Goal: Information Seeking & Learning: Learn about a topic

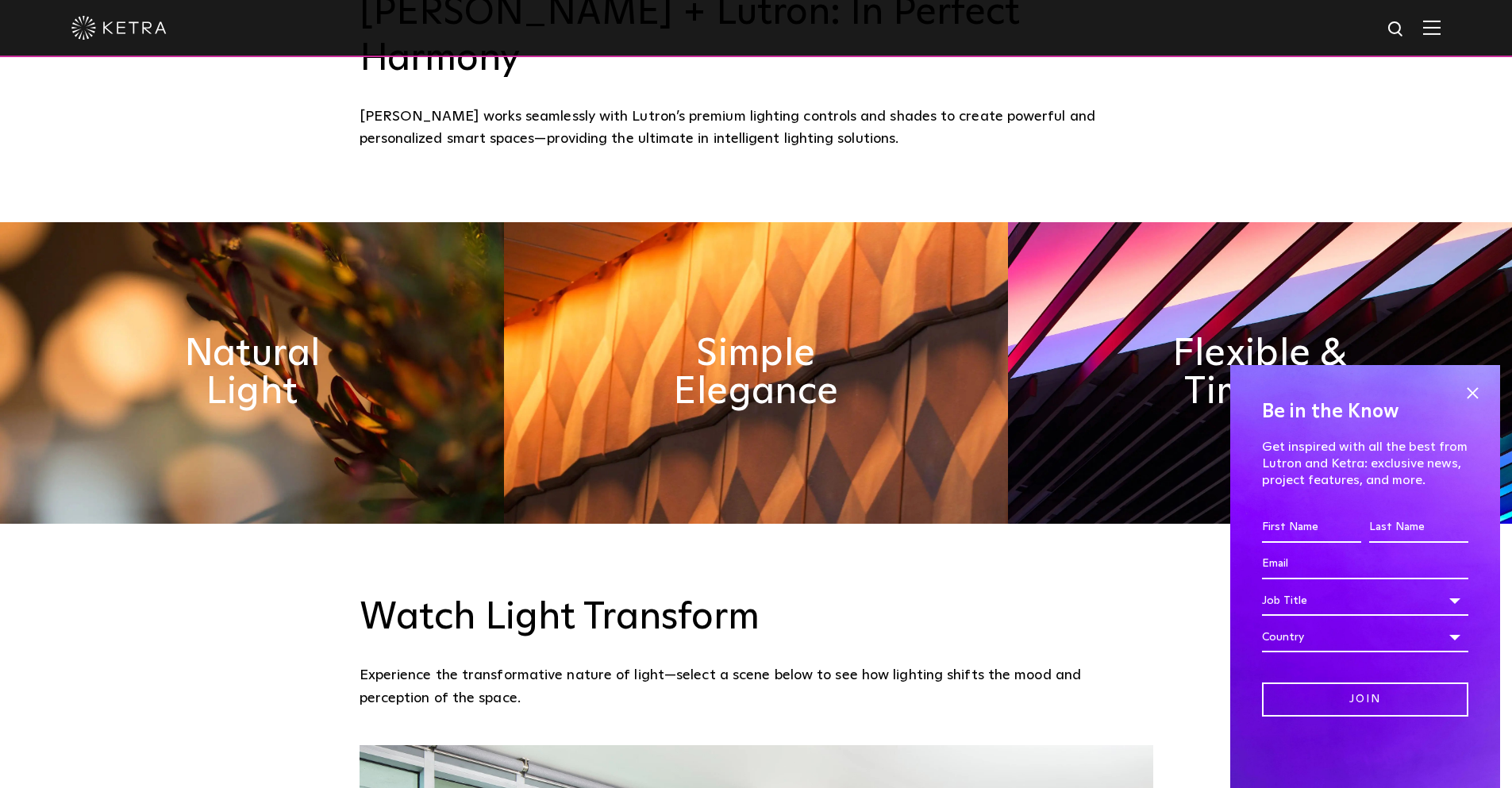
scroll to position [874, 0]
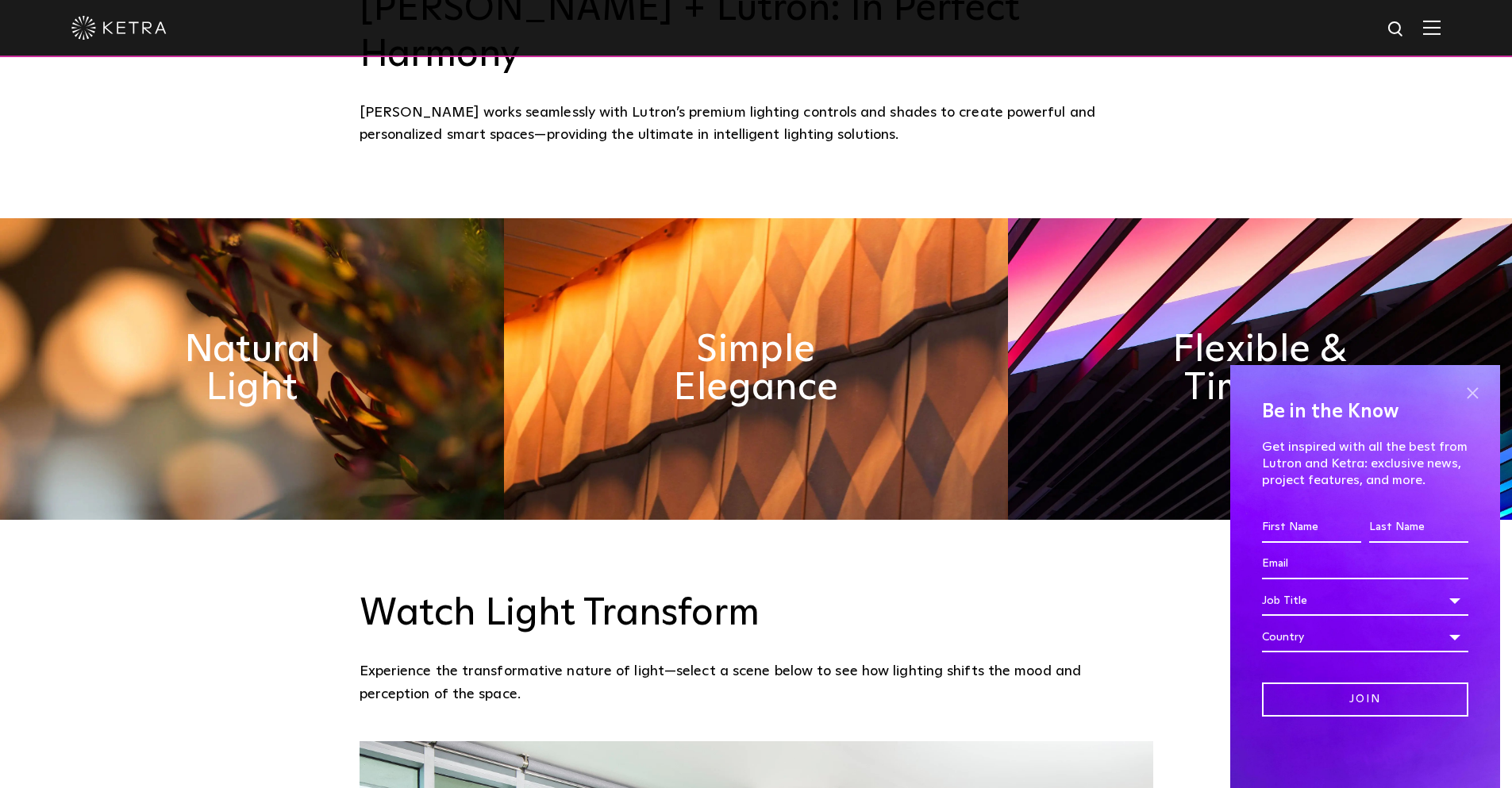
click at [1470, 390] on span at bounding box center [1472, 393] width 24 height 24
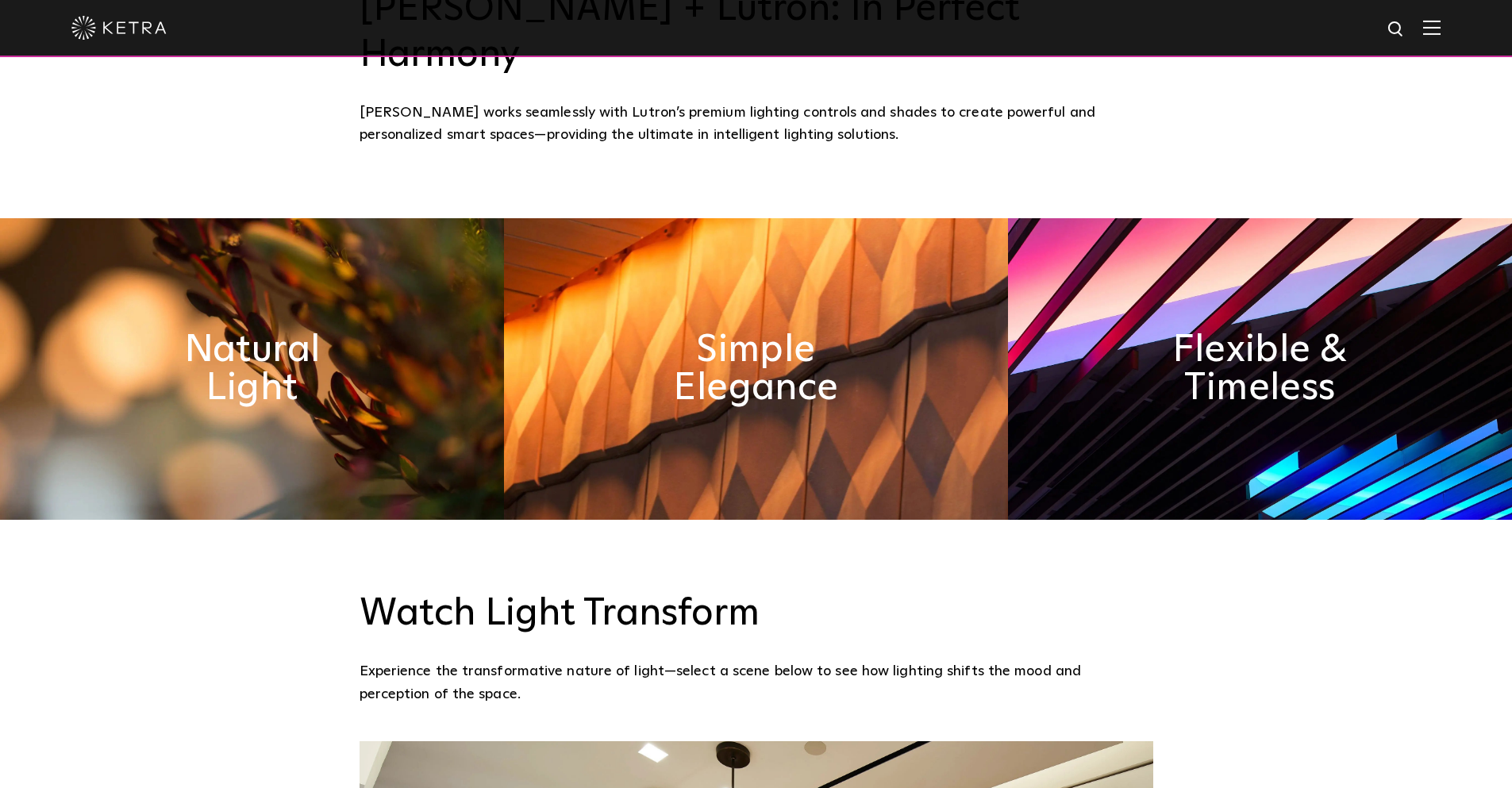
click at [331, 331] on h2 "Natural Light" at bounding box center [251, 369] width 238 height 76
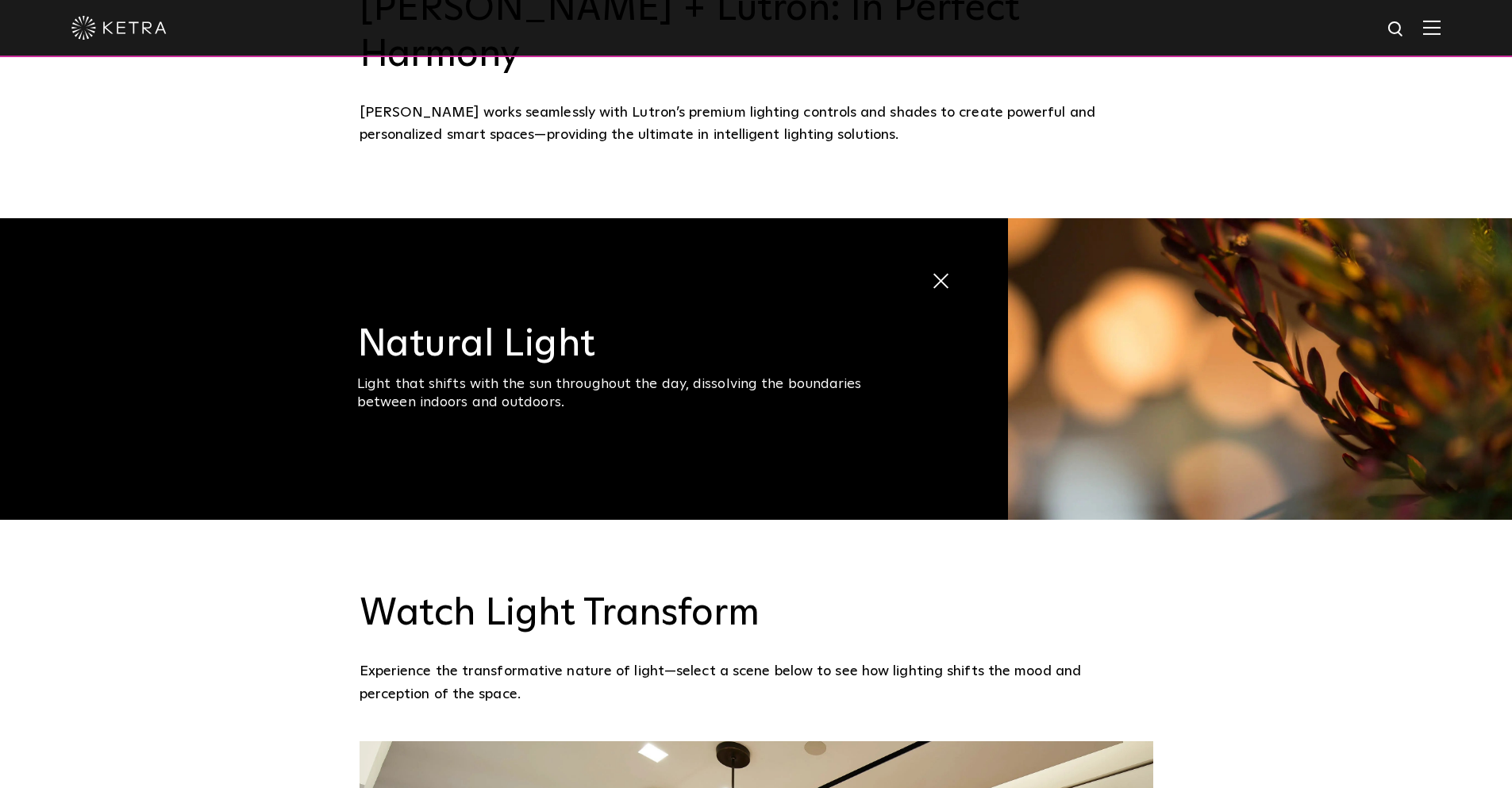
click at [931, 268] on span at bounding box center [931, 268] width 0 height 0
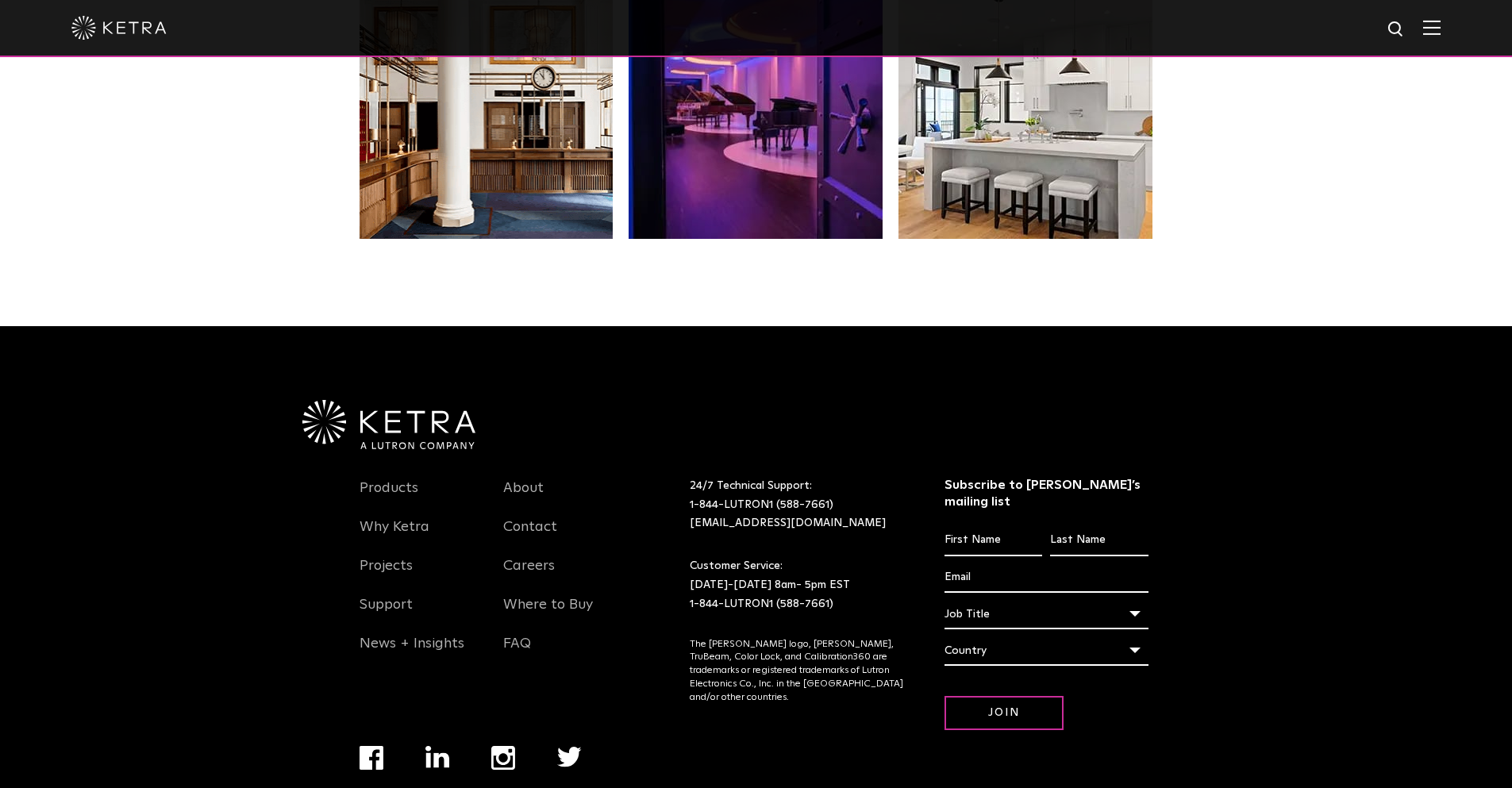
scroll to position [3339, 0]
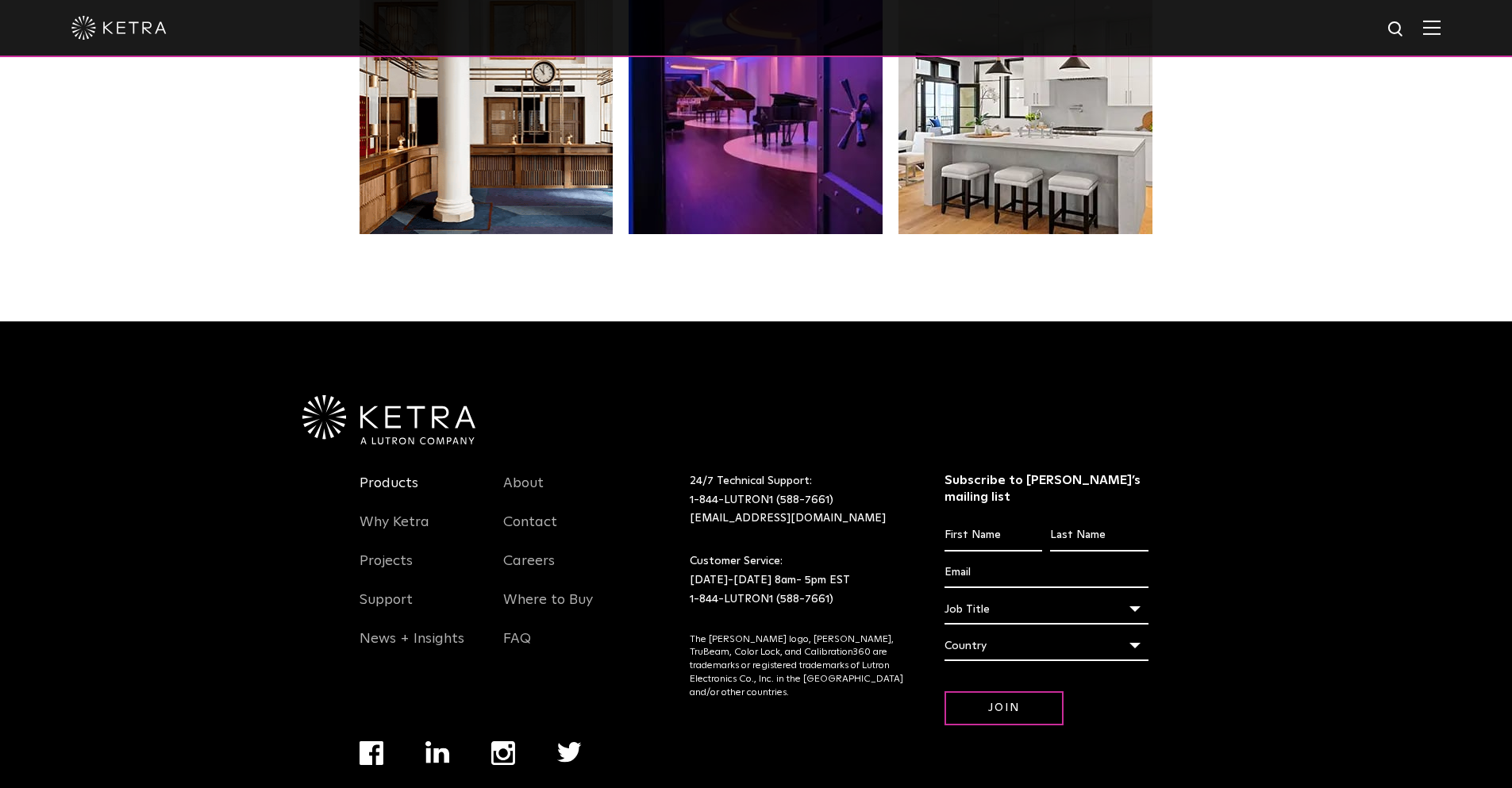
click at [389, 475] on link "Products" at bounding box center [389, 493] width 59 height 37
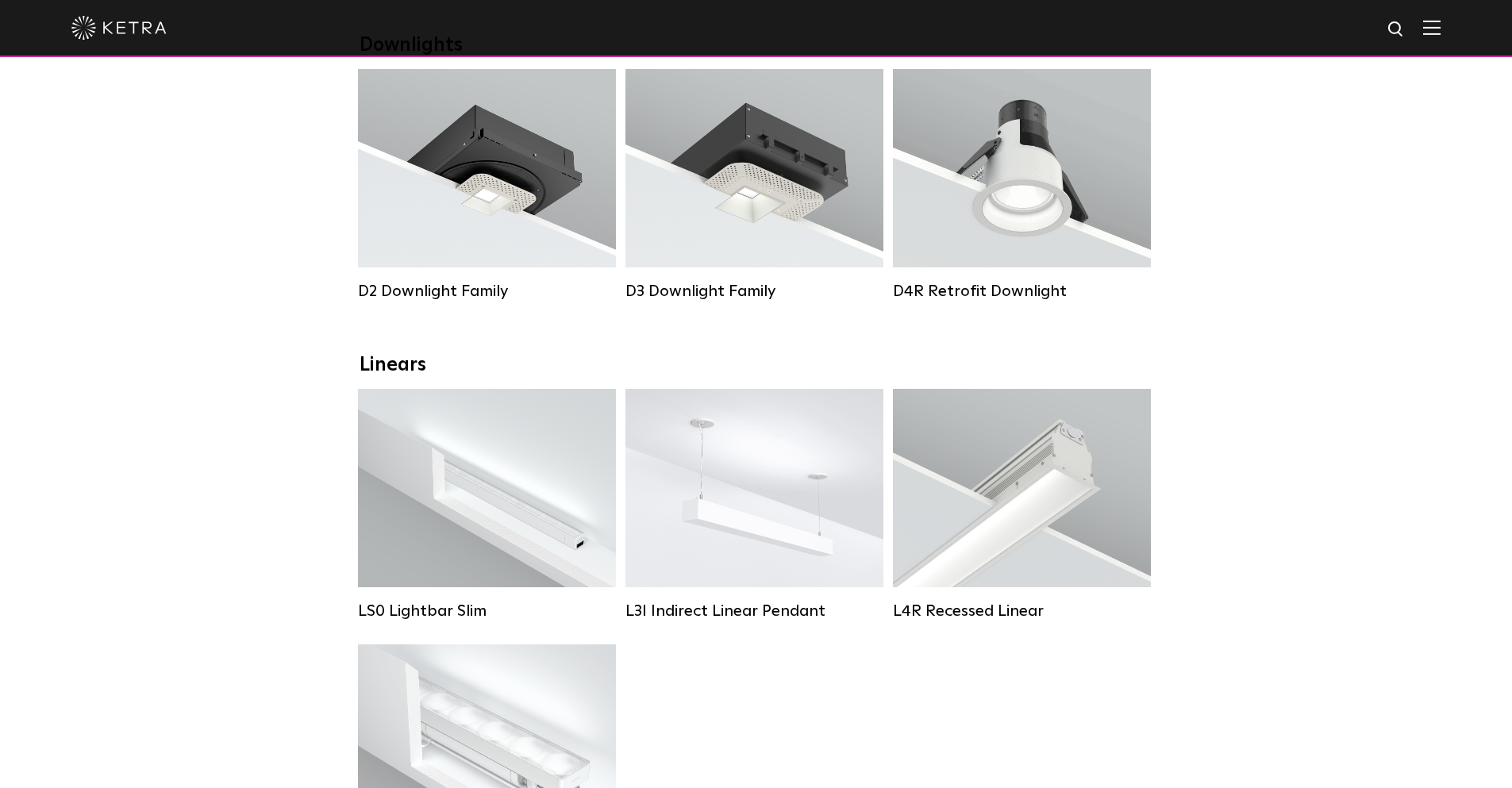
scroll to position [318, 0]
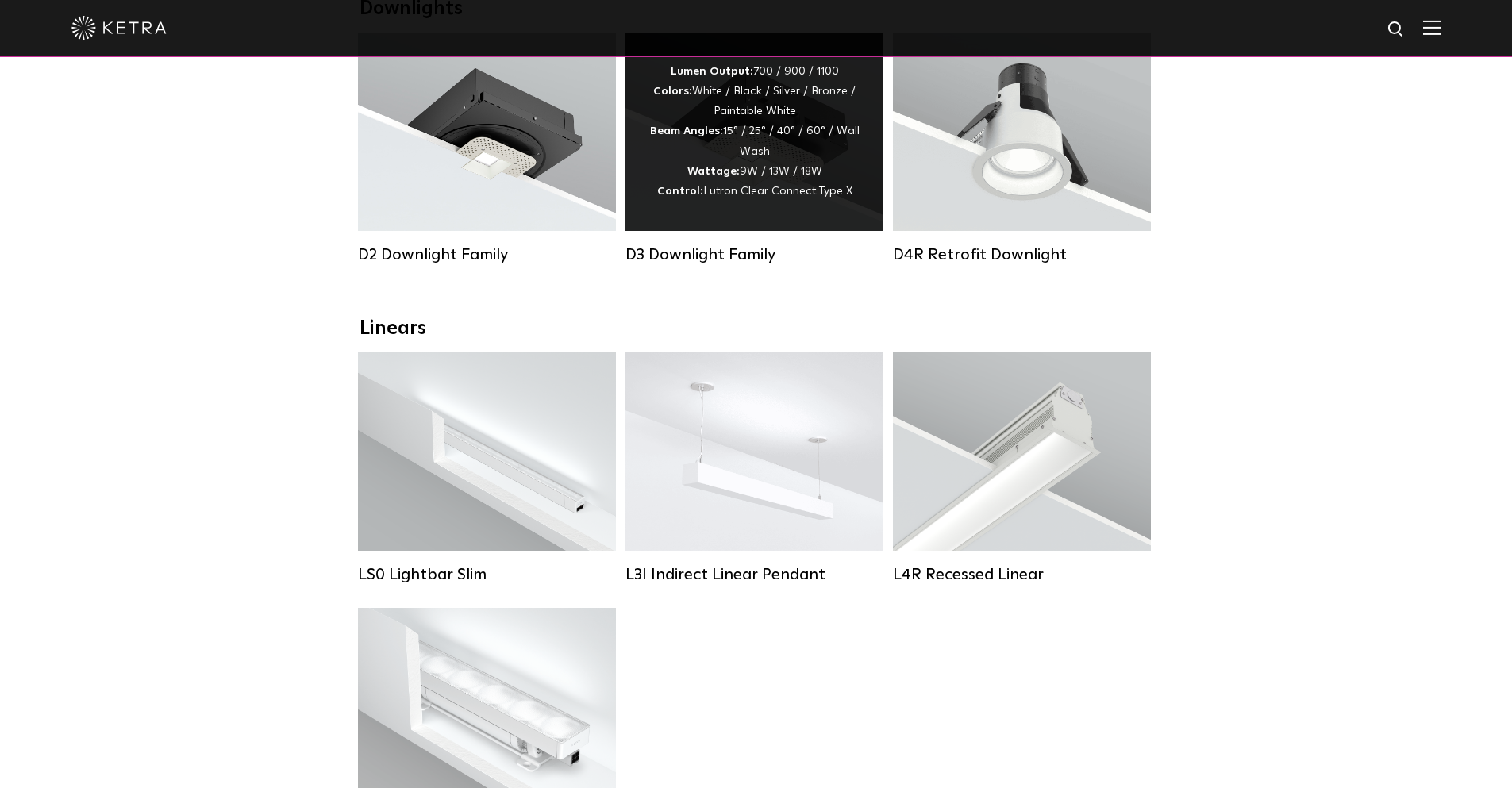
click at [677, 264] on div "D3 Downlight Family" at bounding box center [755, 254] width 258 height 19
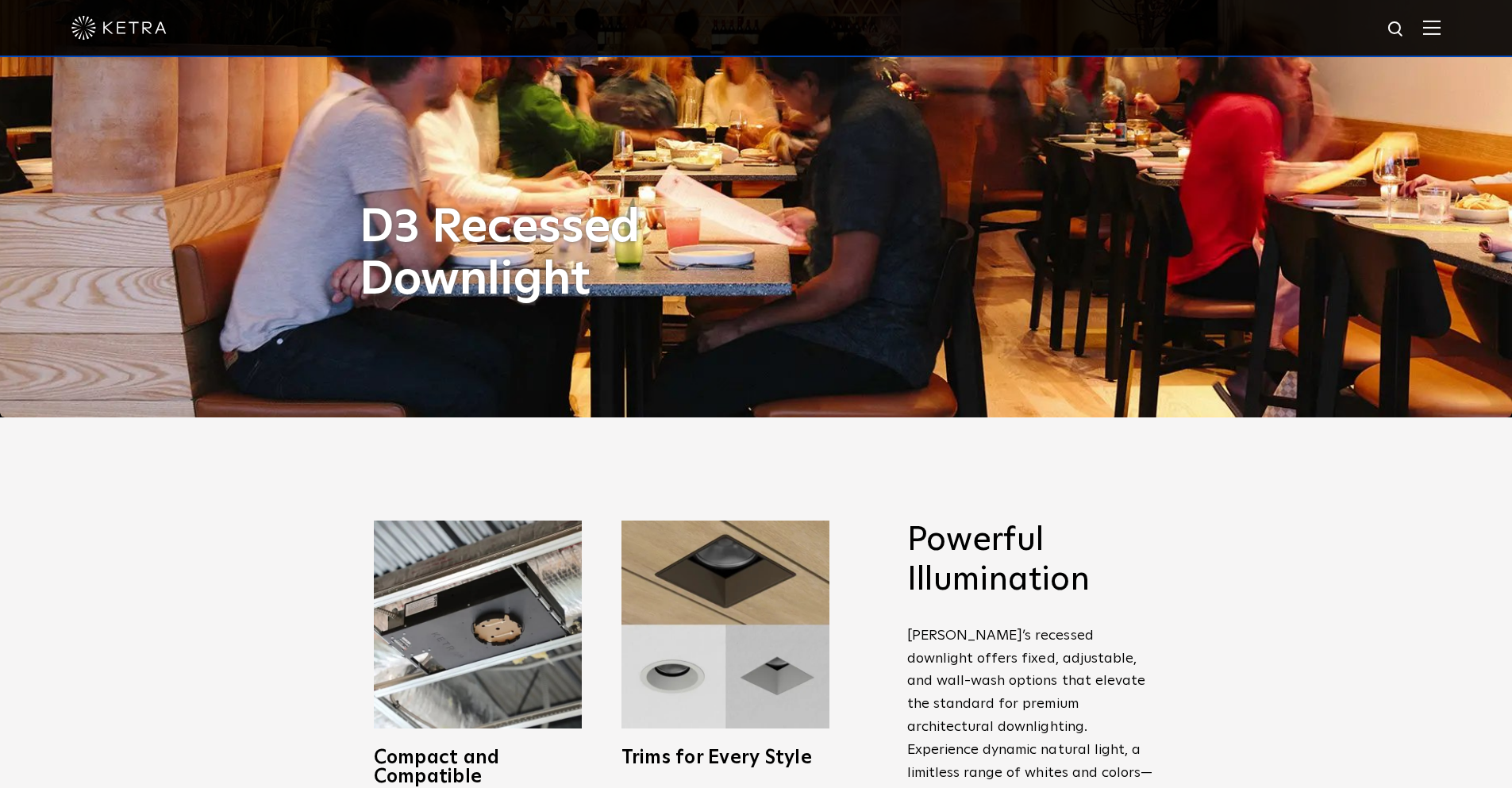
scroll to position [556, 0]
